Goal: Navigation & Orientation: Find specific page/section

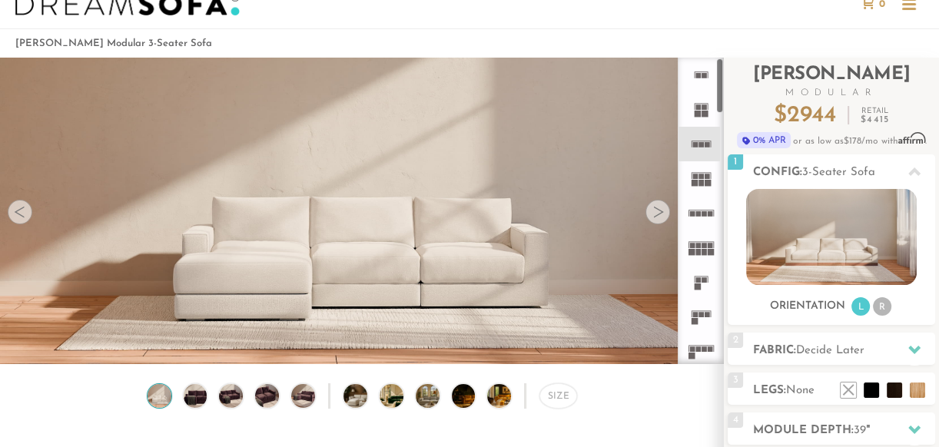
scroll to position [46, 0]
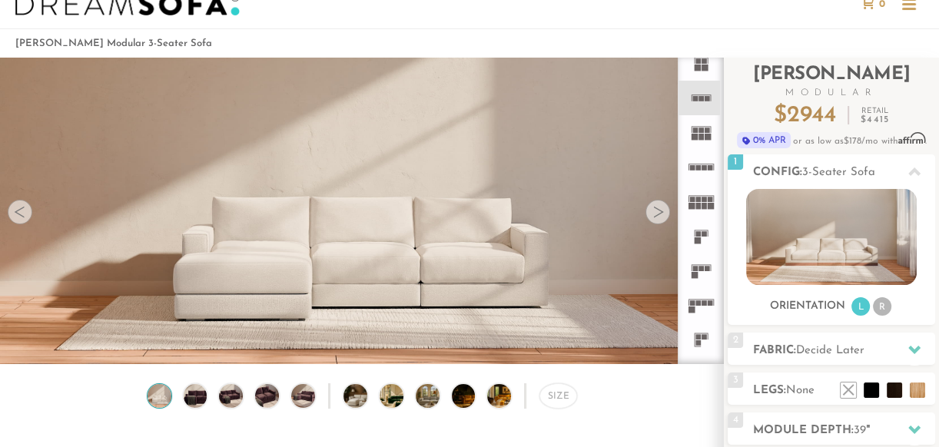
click at [655, 212] on div at bounding box center [657, 212] width 25 height 25
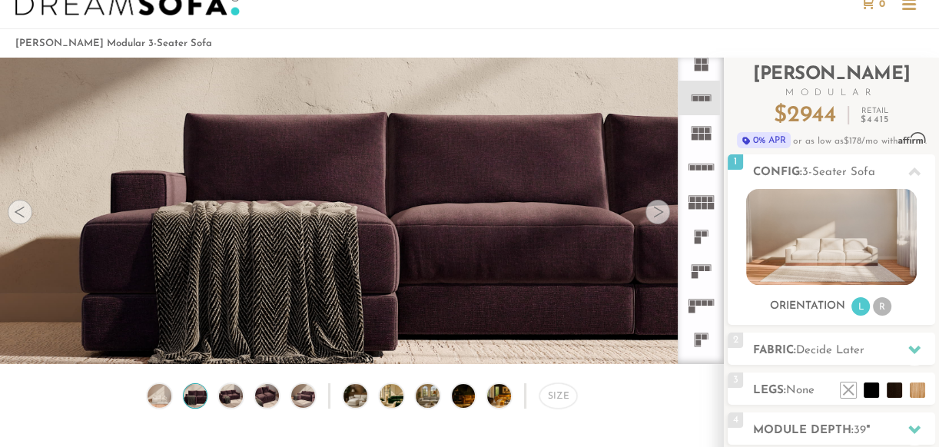
click at [655, 212] on div at bounding box center [657, 212] width 25 height 25
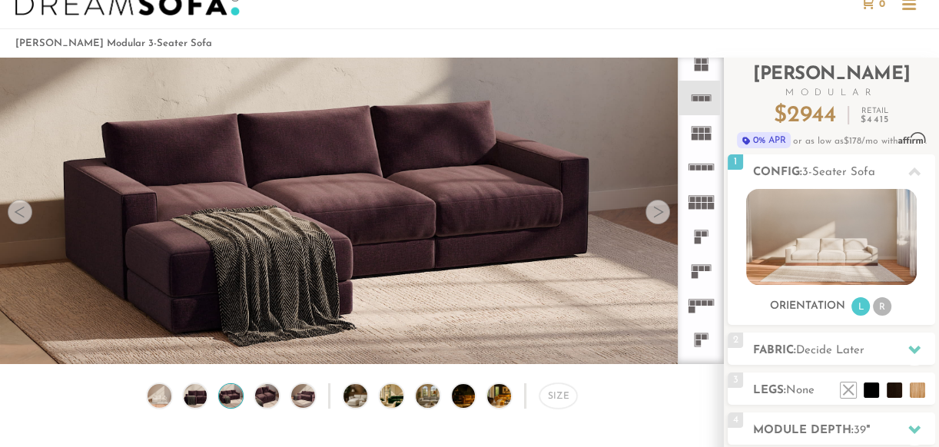
click at [656, 208] on div at bounding box center [657, 212] width 25 height 25
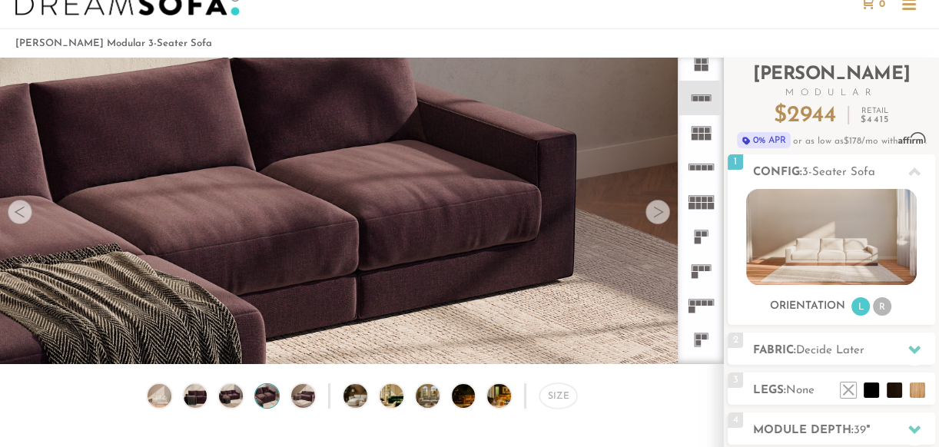
click at [656, 208] on div at bounding box center [657, 212] width 25 height 25
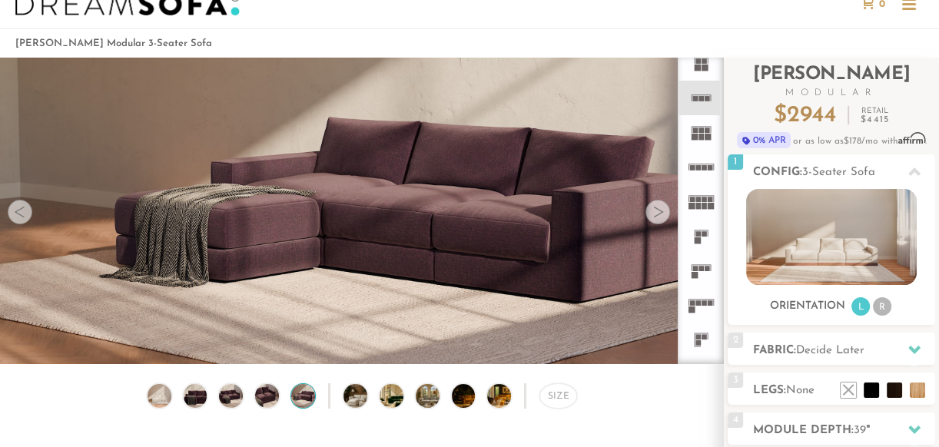
click at [656, 208] on div at bounding box center [657, 212] width 25 height 25
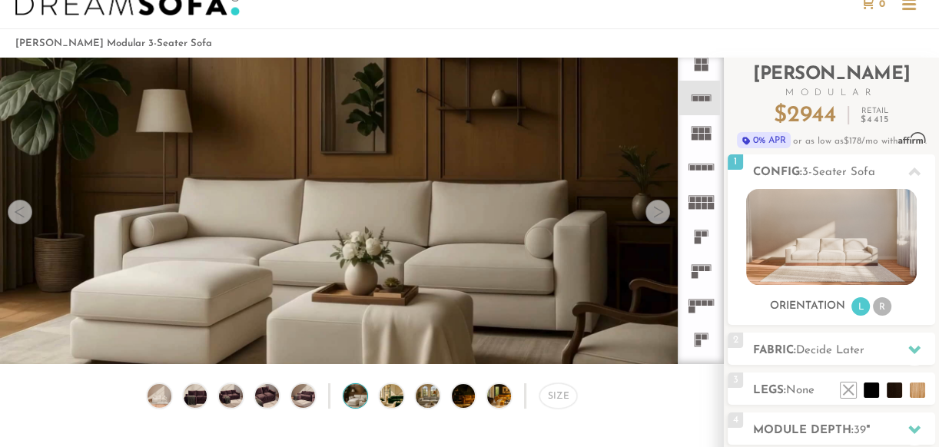
click at [658, 212] on div at bounding box center [657, 212] width 25 height 25
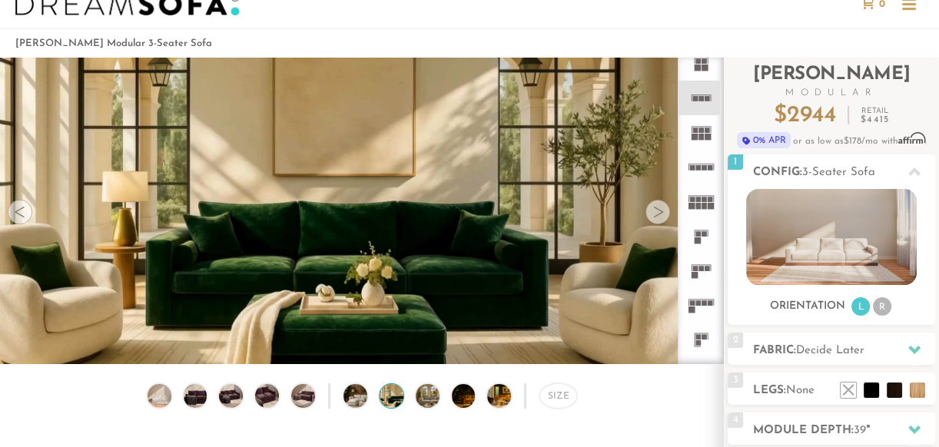
click at [658, 211] on div at bounding box center [657, 212] width 25 height 25
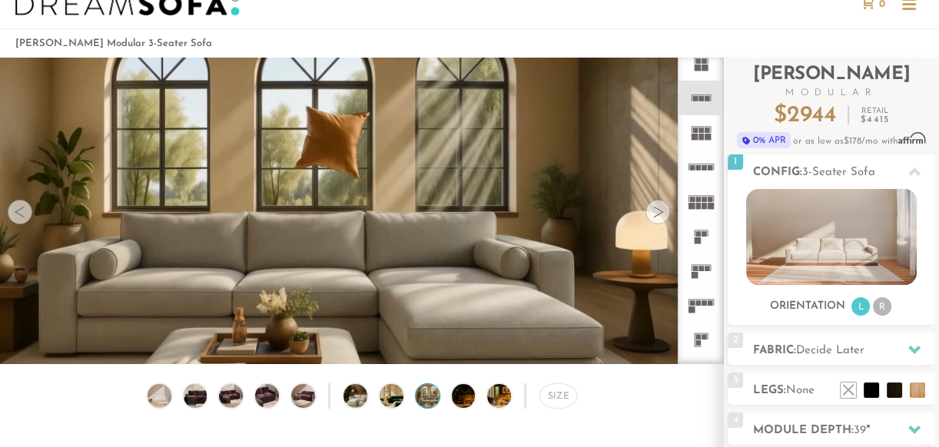
click at [658, 211] on div at bounding box center [657, 212] width 25 height 25
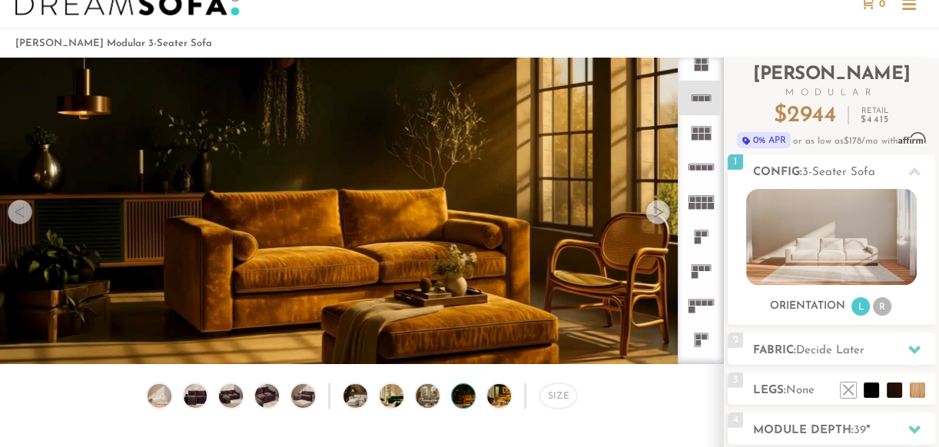
click at [658, 212] on div at bounding box center [657, 212] width 25 height 25
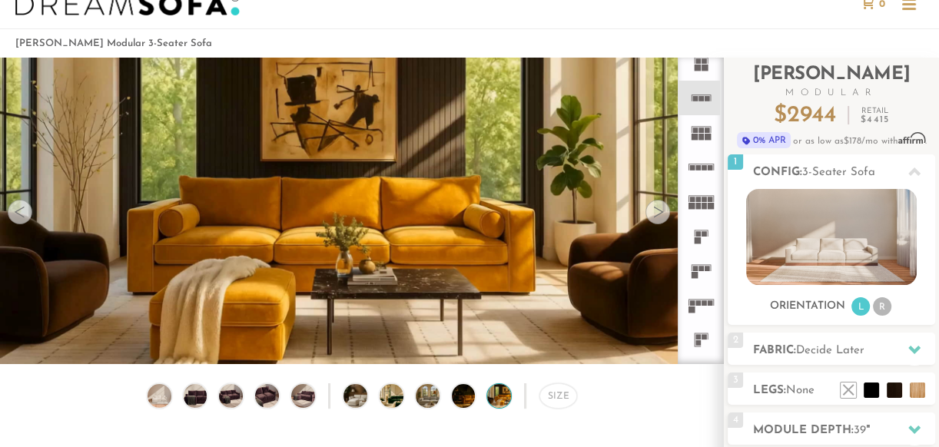
click at [658, 212] on div at bounding box center [657, 212] width 25 height 25
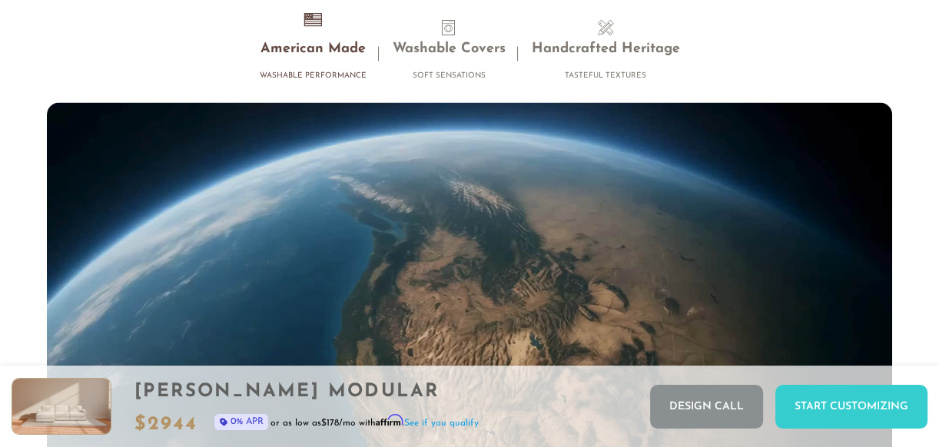
scroll to position [13181, 0]
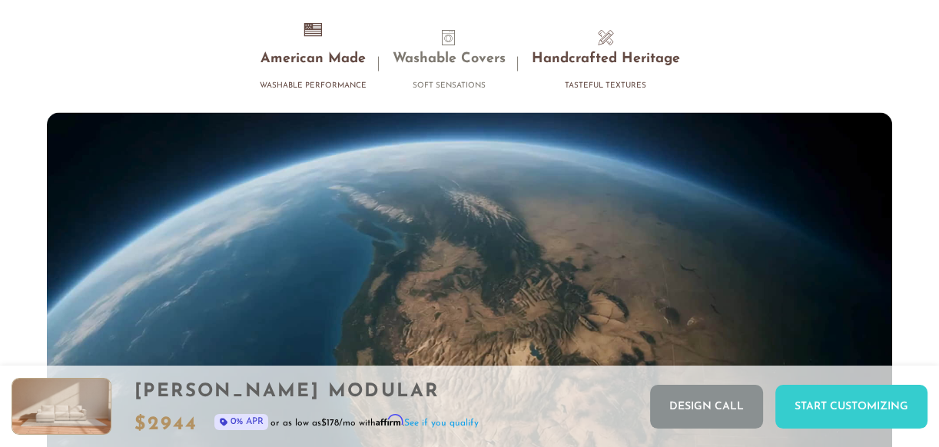
click at [583, 57] on h3 "Handcrafted Heritage" at bounding box center [605, 60] width 148 height 18
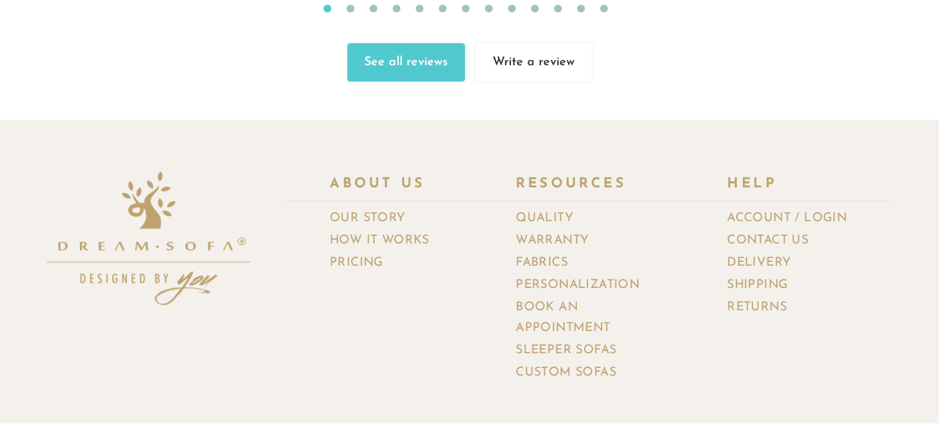
scroll to position [16121, 0]
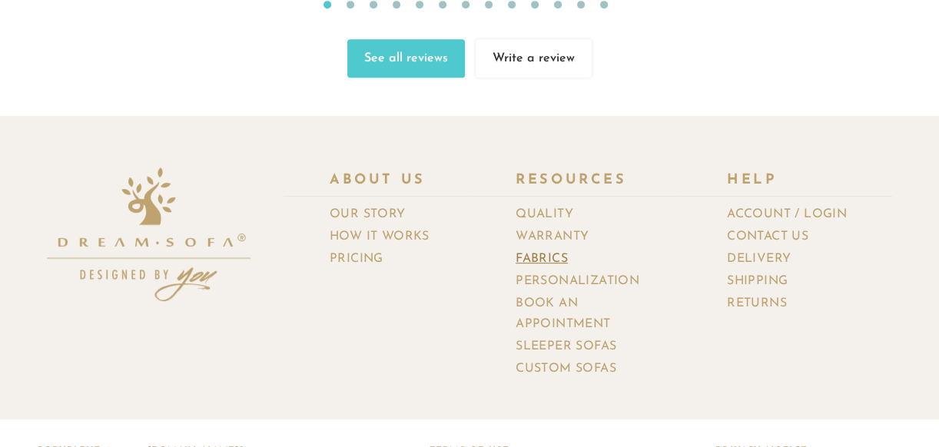
click at [542, 248] on link "Fabrics" at bounding box center [547, 259] width 64 height 22
